Goal: Use online tool/utility: Utilize a website feature to perform a specific function

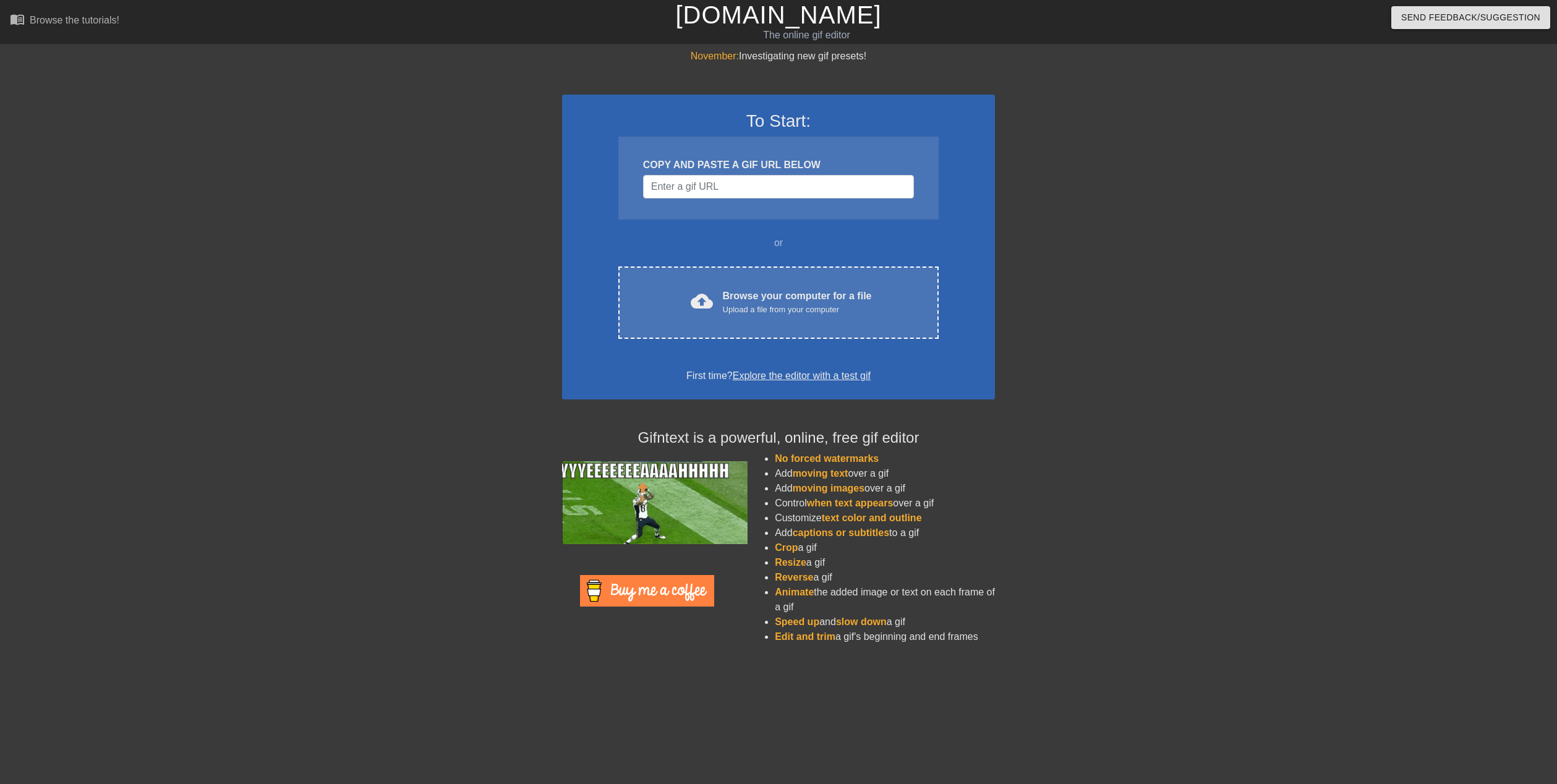
drag, startPoint x: 0, startPoint y: 0, endPoint x: 587, endPoint y: 156, distance: 607.4
click at [587, 156] on div "To Start: COPY AND PASTE A GIF URL BELOW or cloud_upload Browse your computer f…" at bounding box center [778, 246] width 433 height 304
click at [745, 187] on input "Username" at bounding box center [778, 186] width 271 height 23
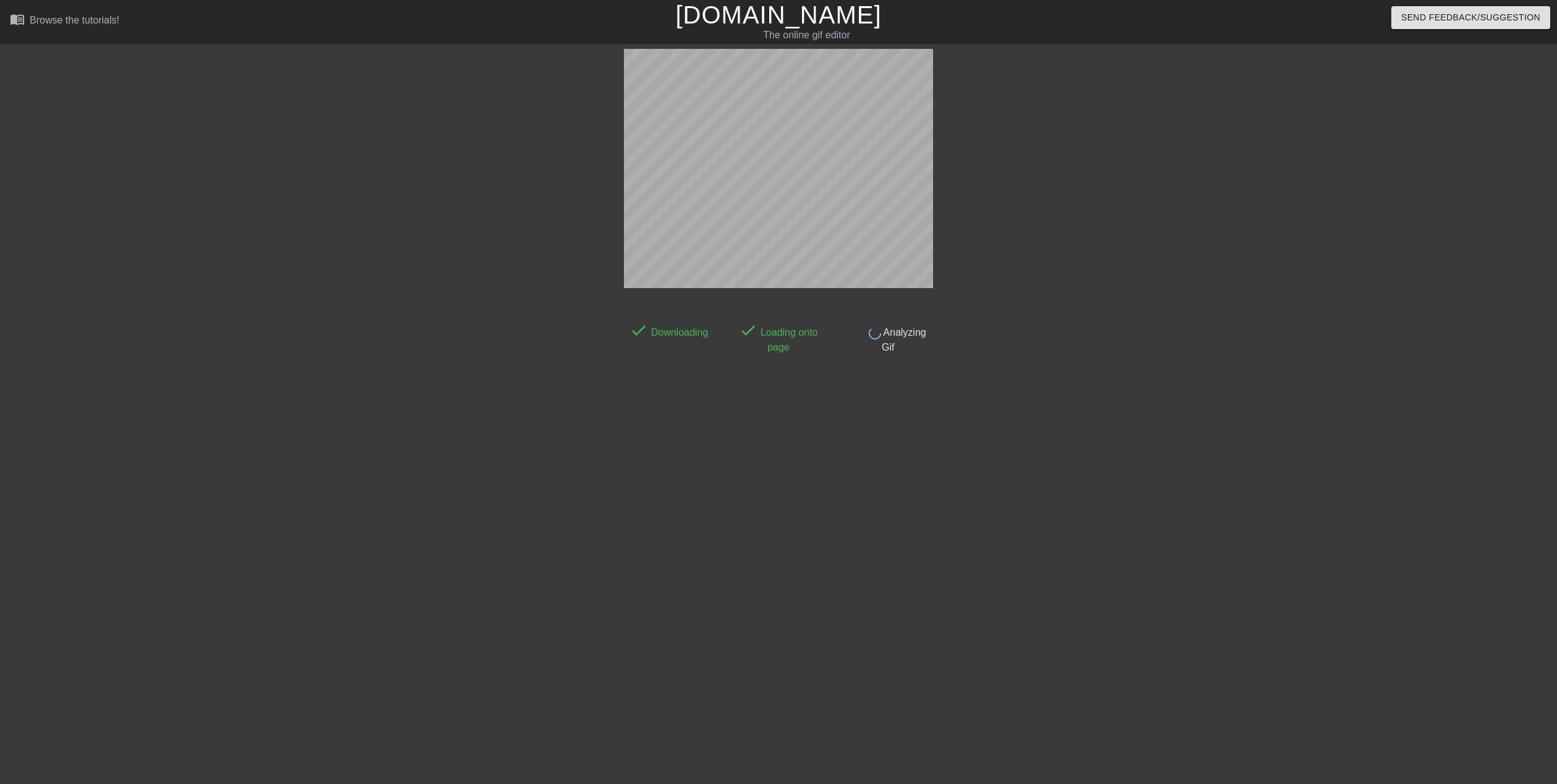
click at [1083, 425] on html "menu_book Browse the tutorials! [DOMAIN_NAME] The online gif editor Send Feedba…" at bounding box center [778, 212] width 1557 height 425
drag, startPoint x: 897, startPoint y: 325, endPoint x: 890, endPoint y: 330, distance: 8.6
click at [893, 327] on span "Analyzing Gif" at bounding box center [904, 339] width 45 height 25
click at [890, 330] on span "Analyzing Gif" at bounding box center [904, 339] width 45 height 25
click at [881, 333] on span "Analyzing Gif" at bounding box center [904, 339] width 45 height 25
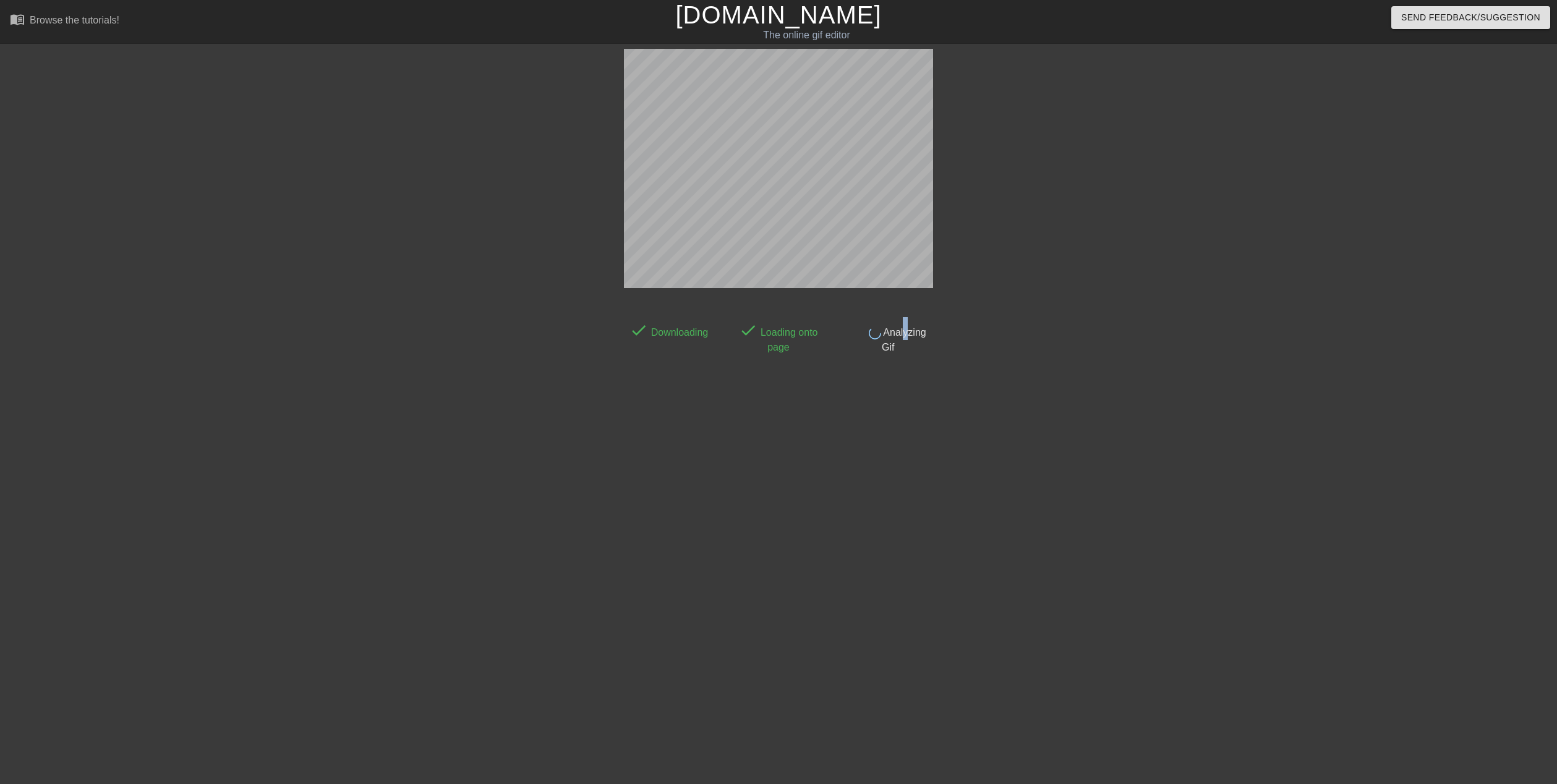
drag, startPoint x: 897, startPoint y: 332, endPoint x: 906, endPoint y: 330, distance: 9.2
click at [902, 331] on span "Analyzing Gif" at bounding box center [904, 339] width 45 height 25
click at [939, 339] on div "done Analyzing Gif" at bounding box center [888, 336] width 109 height 37
